Goal: Check status: Check status

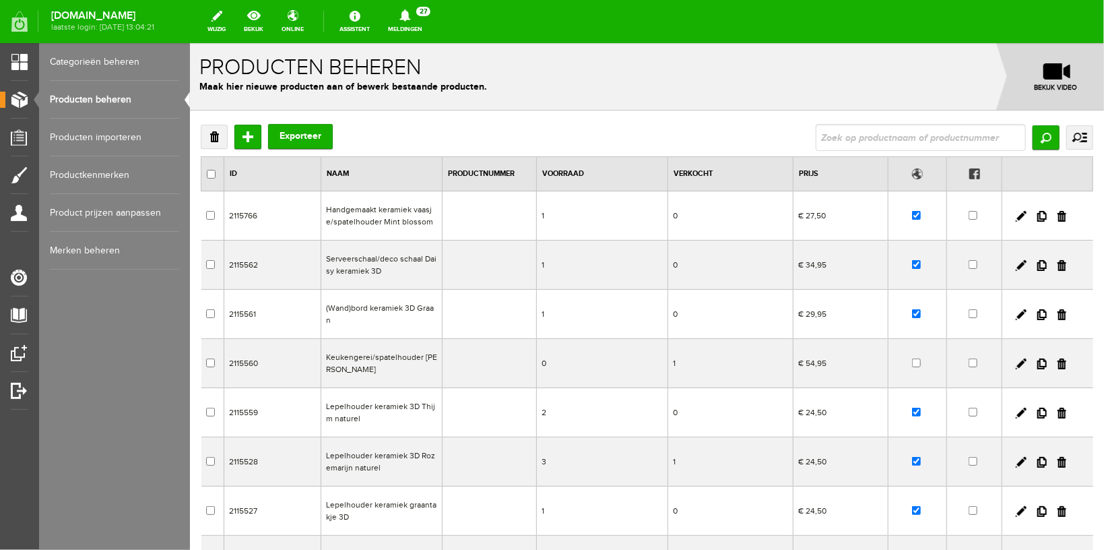
click at [416, 31] on link "Meldingen 27 Nieuwe orders Er is een nieuwe order( #4934 ) geplaatst door [PERS…" at bounding box center [405, 22] width 51 height 30
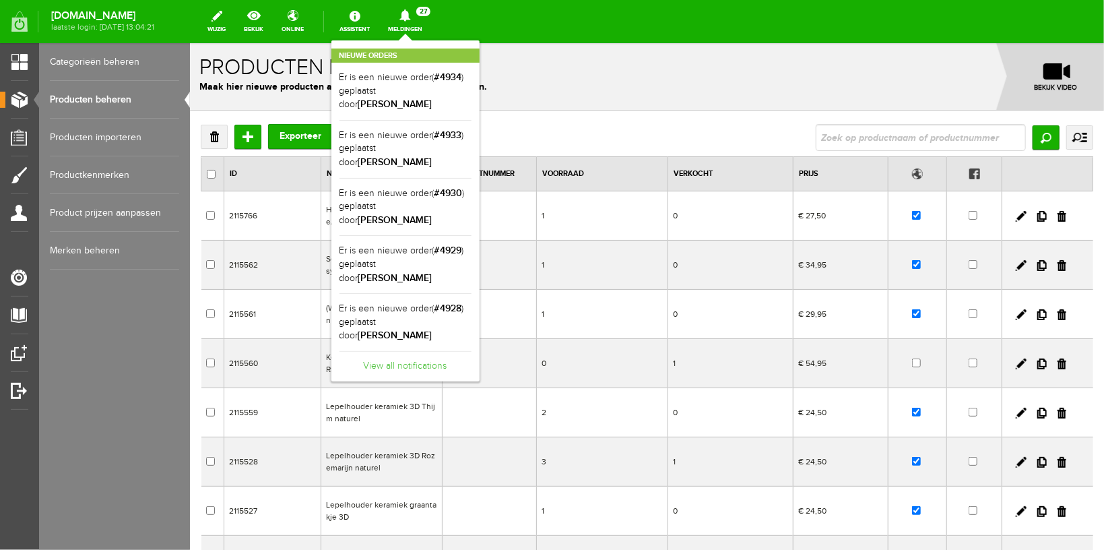
click at [422, 351] on link "View all notifications" at bounding box center [406, 362] width 132 height 22
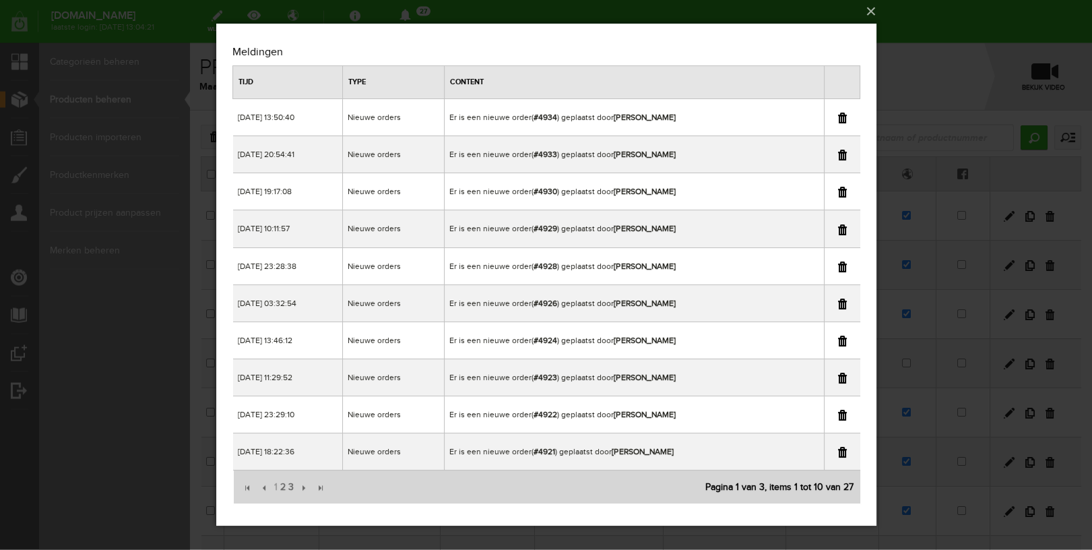
scroll to position [5, 0]
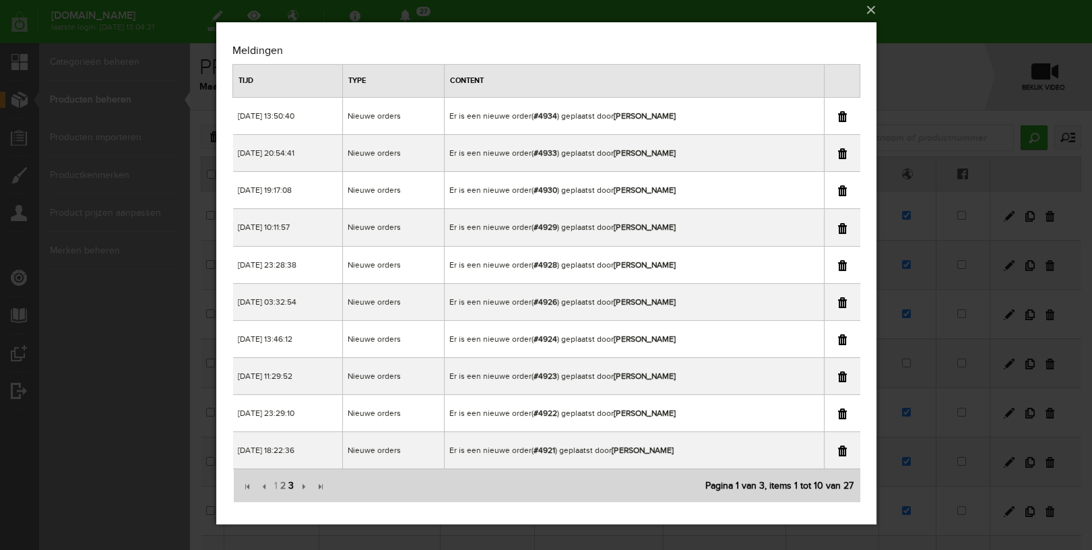
click at [290, 486] on span "3" at bounding box center [290, 485] width 8 height 27
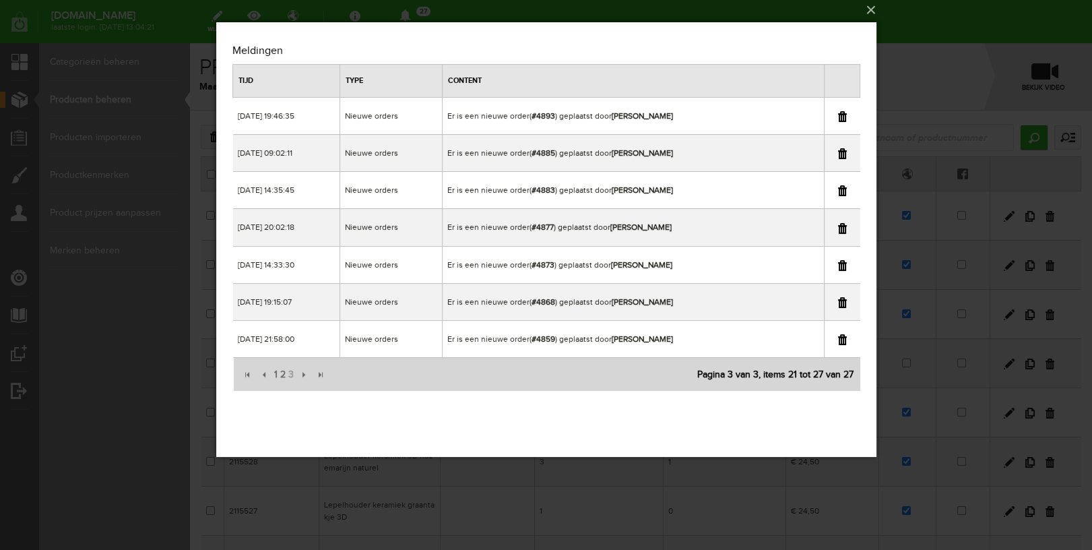
scroll to position [0, 0]
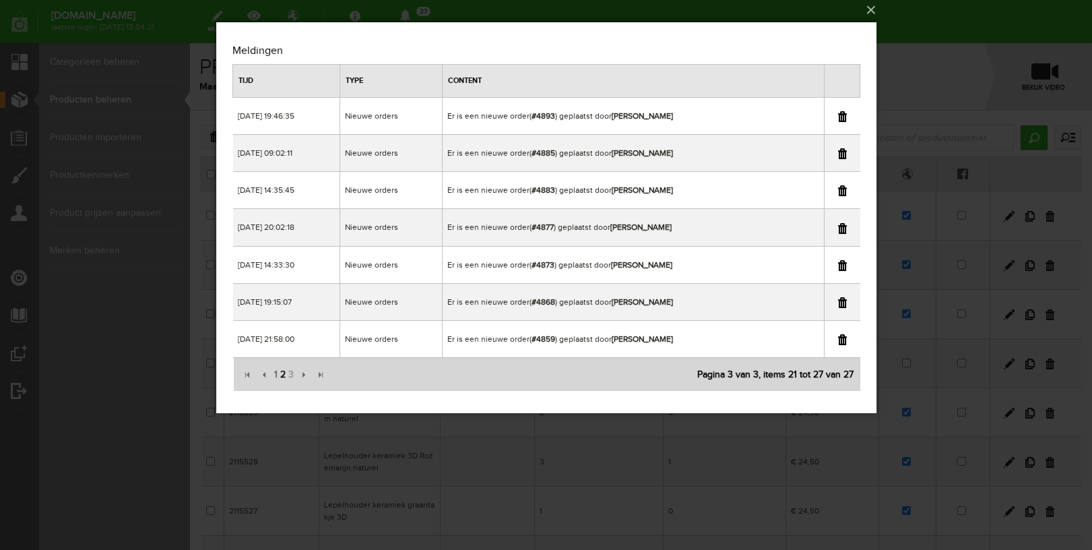
click at [280, 374] on span "2" at bounding box center [282, 374] width 8 height 27
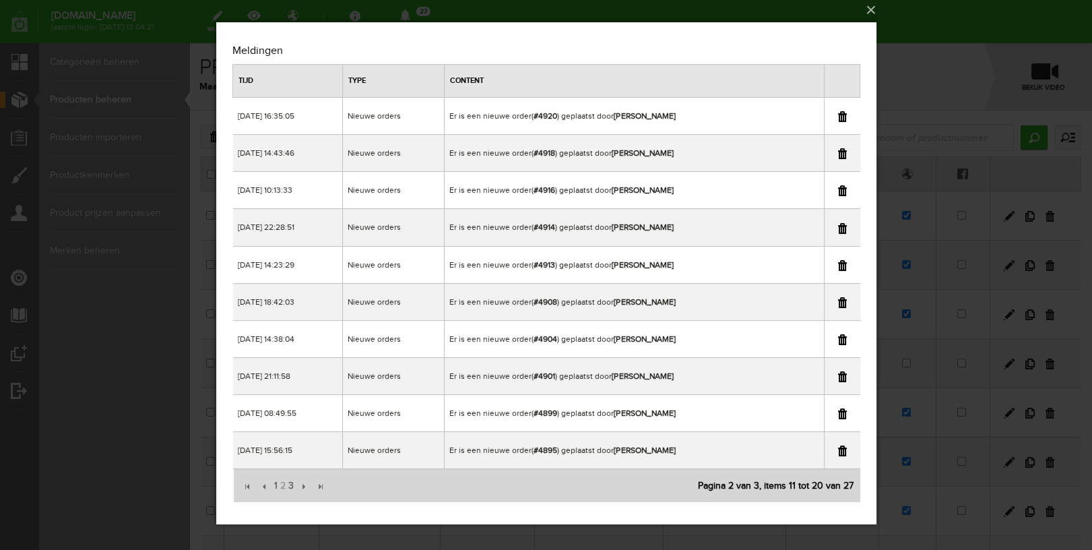
drag, startPoint x: 957, startPoint y: 67, endPoint x: 722, endPoint y: 102, distance: 237.1
click at [957, 67] on div "×" at bounding box center [546, 270] width 1092 height 550
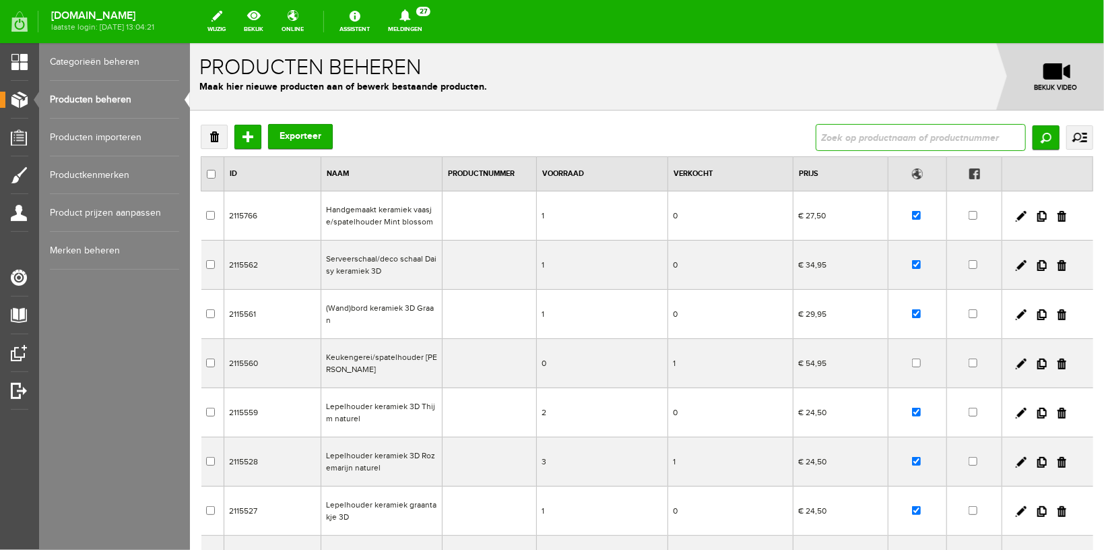
click at [900, 139] on input "text" at bounding box center [920, 136] width 210 height 27
type input "4908"
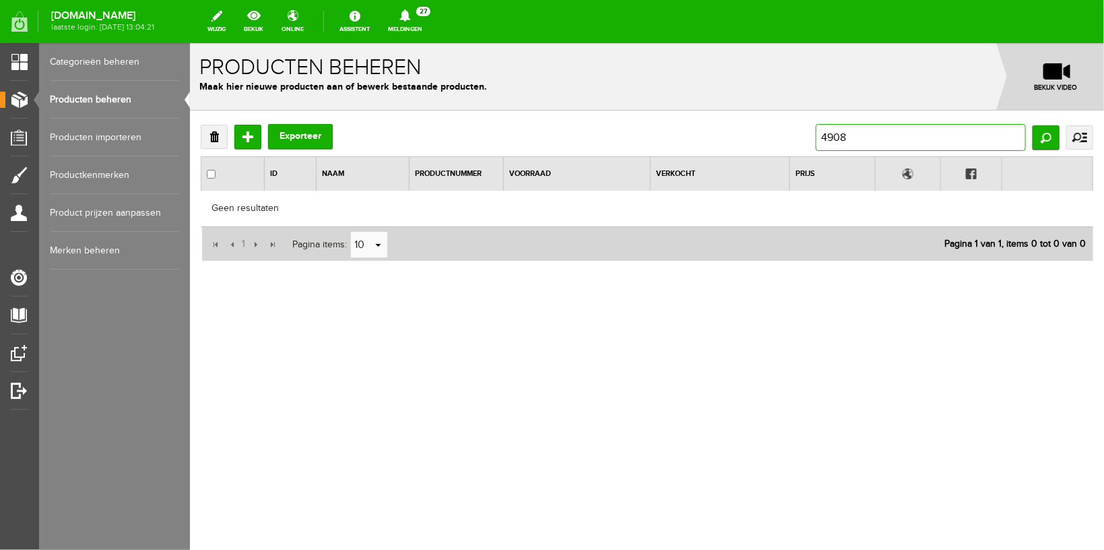
click at [840, 127] on input "4908" at bounding box center [920, 136] width 210 height 27
click at [413, 20] on icon at bounding box center [405, 15] width 34 height 12
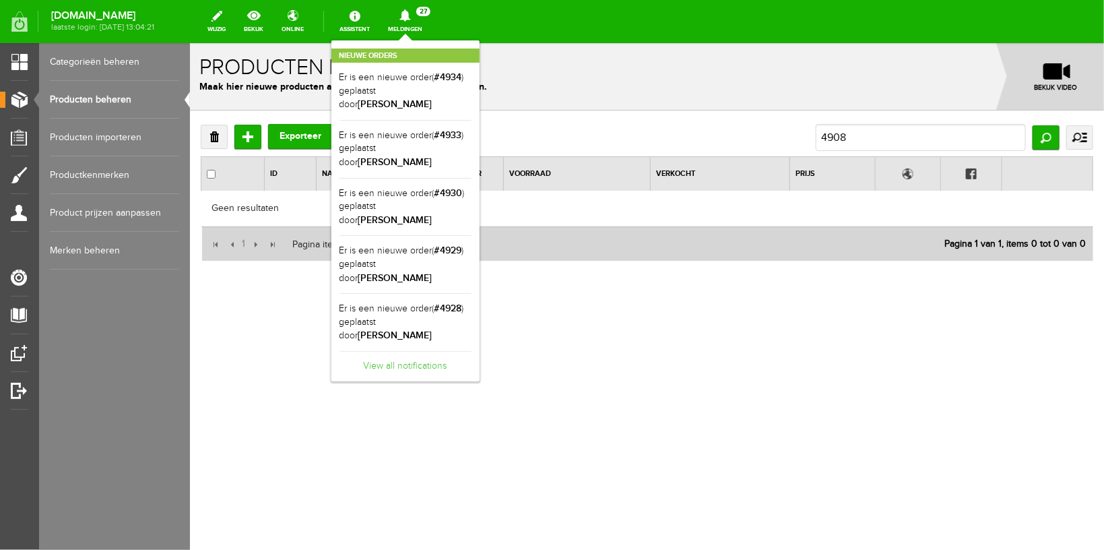
click at [394, 351] on link "View all notifications" at bounding box center [406, 362] width 132 height 22
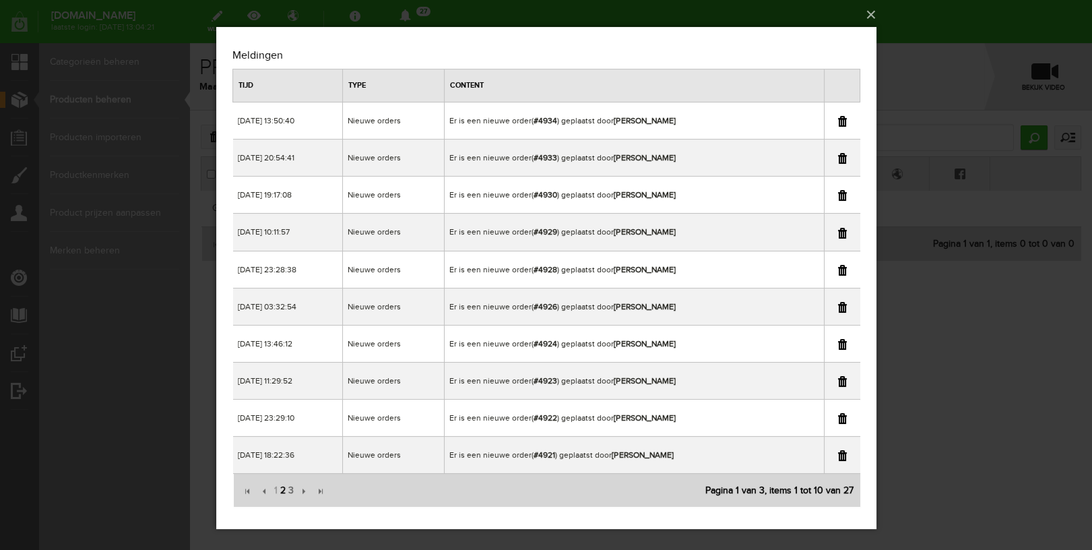
click at [282, 495] on span "2" at bounding box center [282, 490] width 8 height 27
click at [959, 49] on div "×" at bounding box center [546, 275] width 1092 height 550
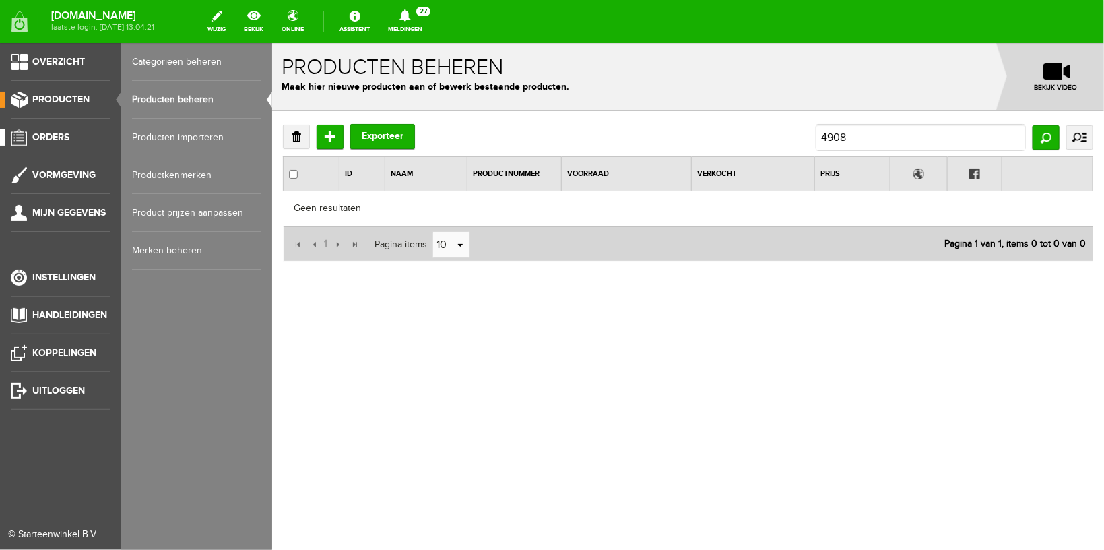
click at [51, 139] on span "Orders" at bounding box center [50, 136] width 37 height 11
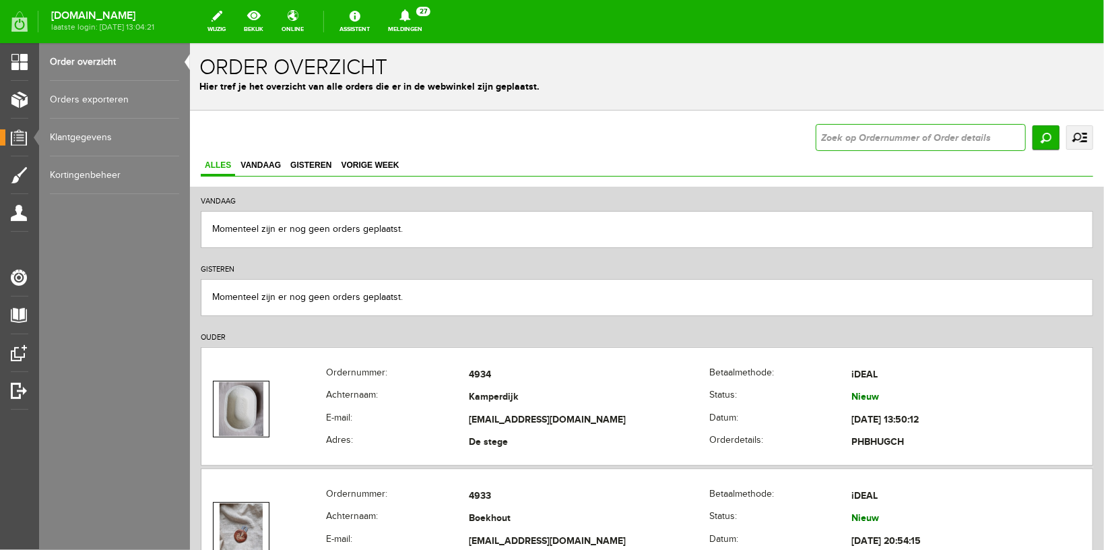
click at [849, 142] on input "text" at bounding box center [920, 136] width 210 height 27
type input "4908"
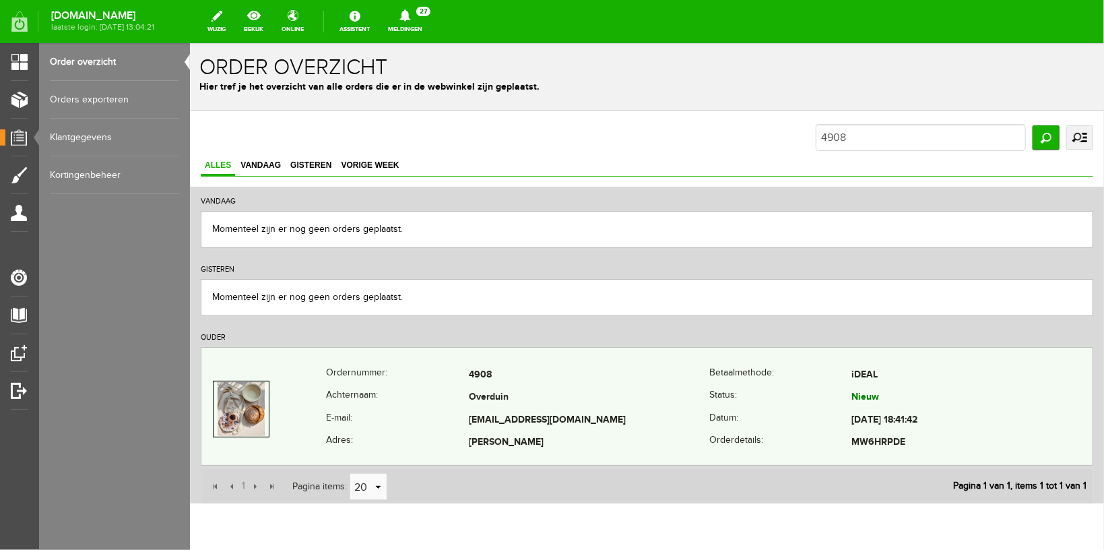
click at [394, 394] on th "Achternaam:" at bounding box center [396, 397] width 143 height 23
